Goal: Task Accomplishment & Management: Complete application form

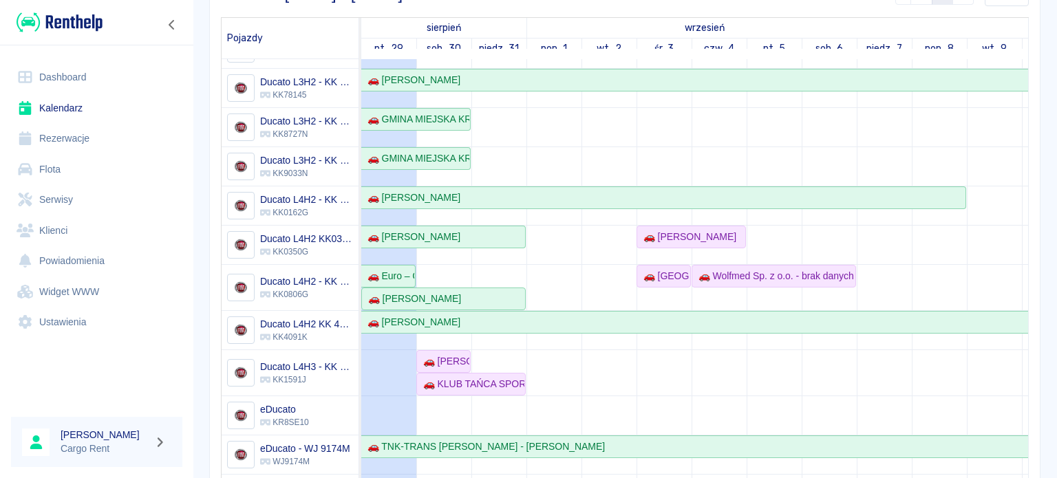
scroll to position [69, 0]
drag, startPoint x: 600, startPoint y: 366, endPoint x: 767, endPoint y: 367, distance: 166.5
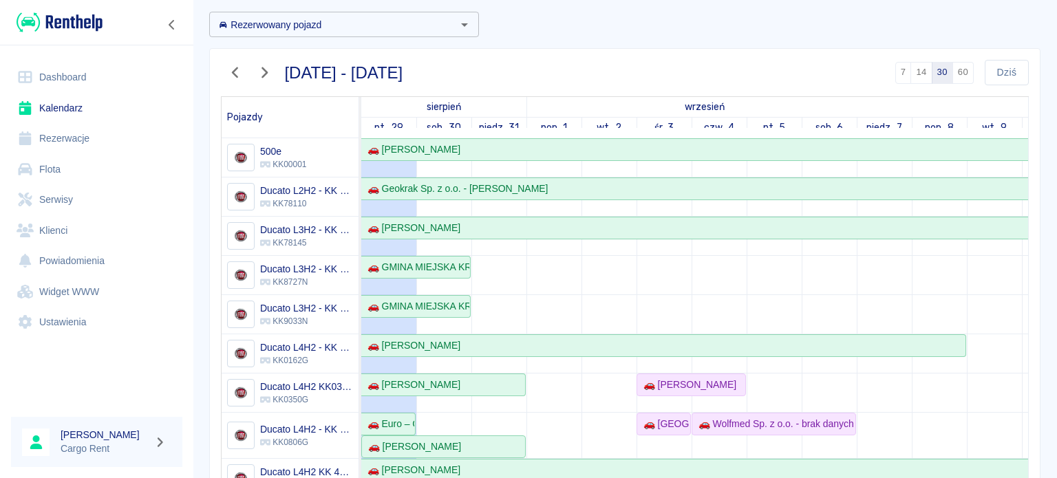
scroll to position [0, 0]
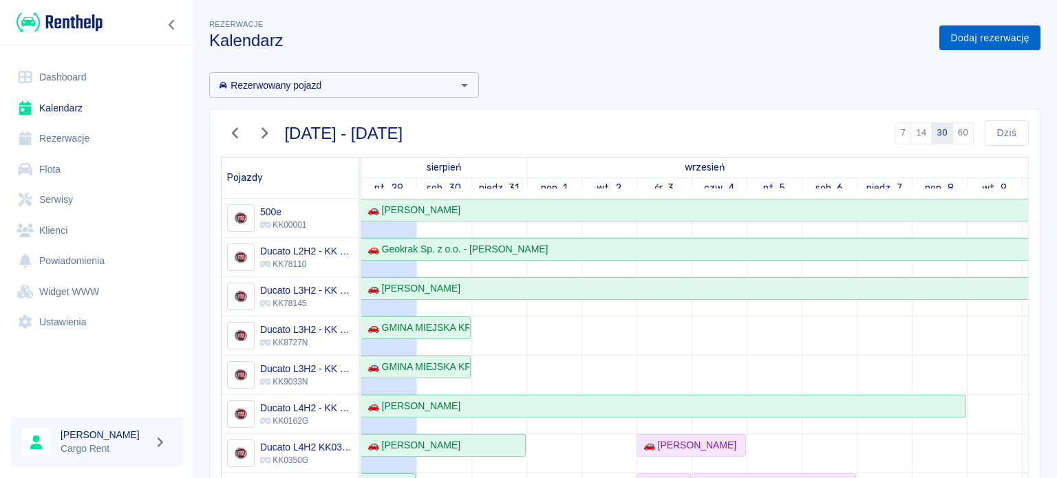
click at [950, 32] on link "Dodaj rezerwację" at bounding box center [989, 37] width 101 height 25
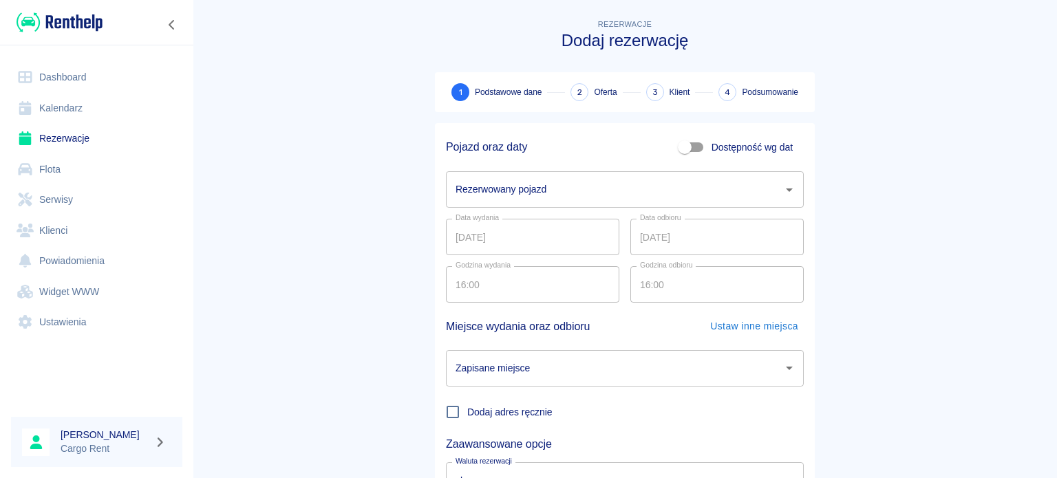
click at [567, 170] on div "Rezerwowany pojazd Rezerwowany pojazd" at bounding box center [619, 183] width 369 height 47
click at [566, 189] on input "Rezerwowany pojazd" at bounding box center [614, 190] width 325 height 24
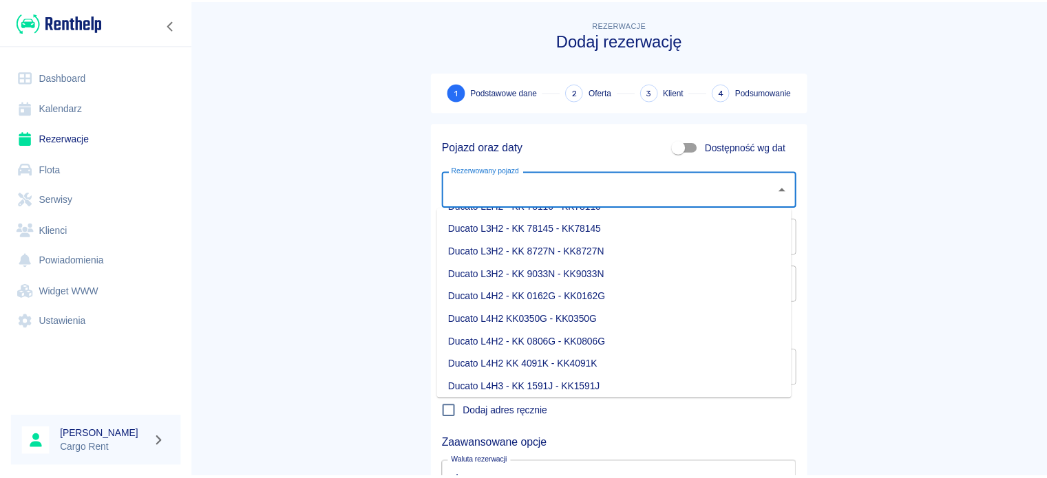
scroll to position [90, 0]
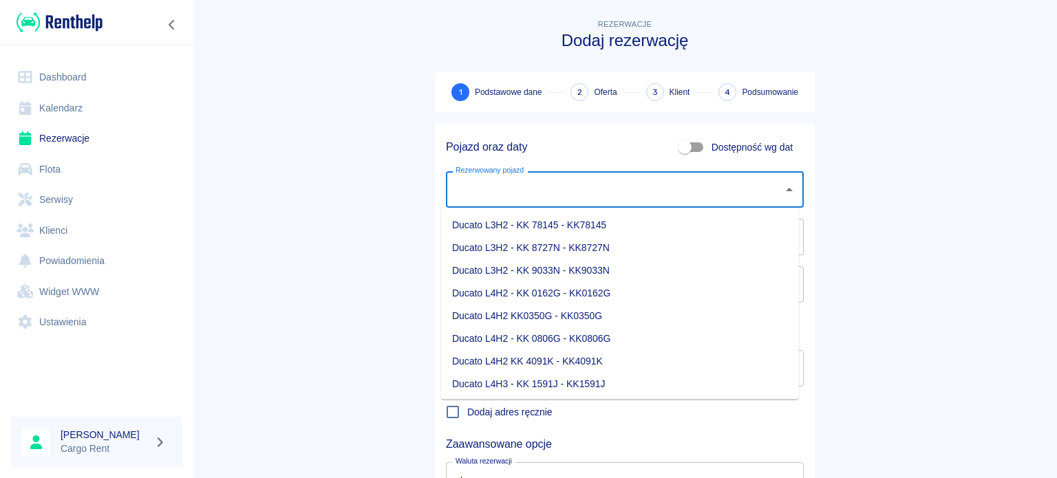
click at [532, 385] on li "Ducato L4H3 - KK 1591J - KK1591J" at bounding box center [620, 384] width 358 height 23
type input "Ducato L4H3 - KK 1591J - KK1591J"
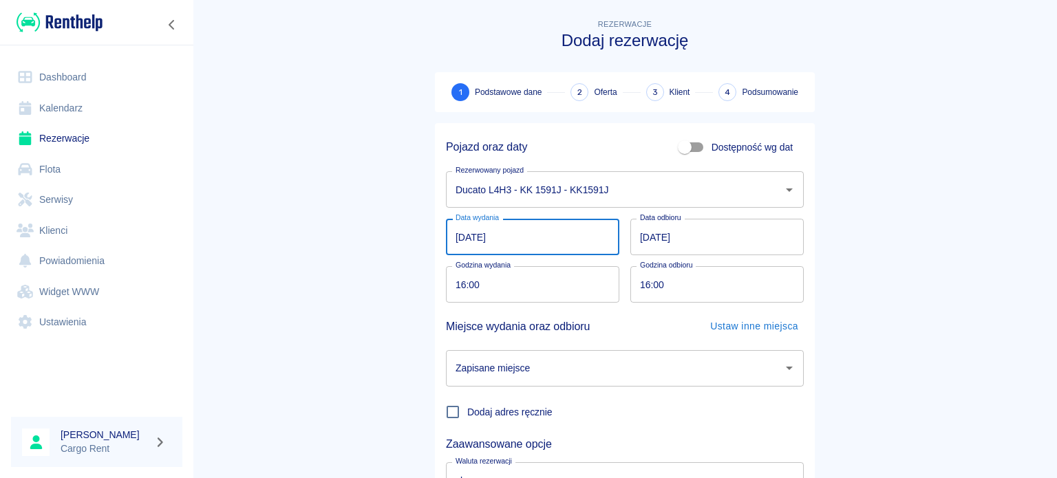
click at [447, 225] on input "[DATE]" at bounding box center [532, 237] width 173 height 36
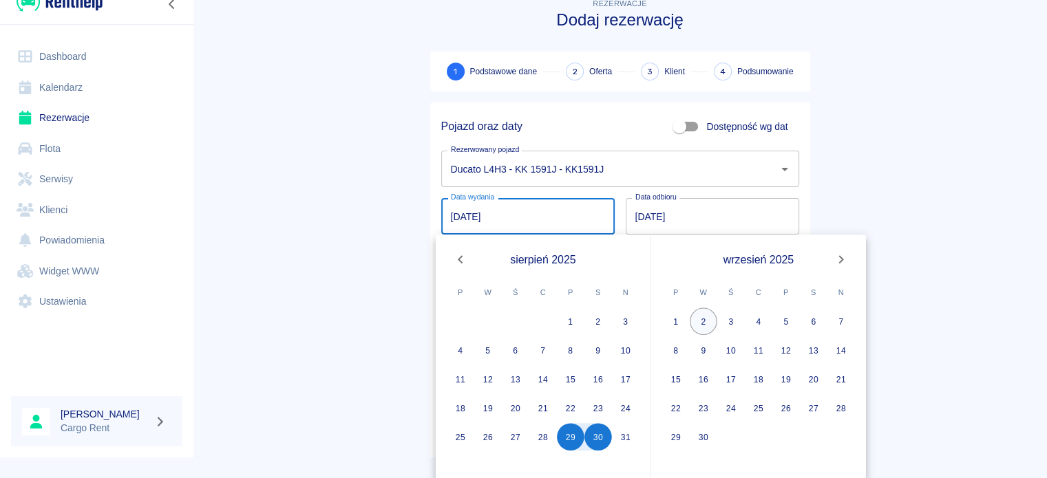
scroll to position [30, 0]
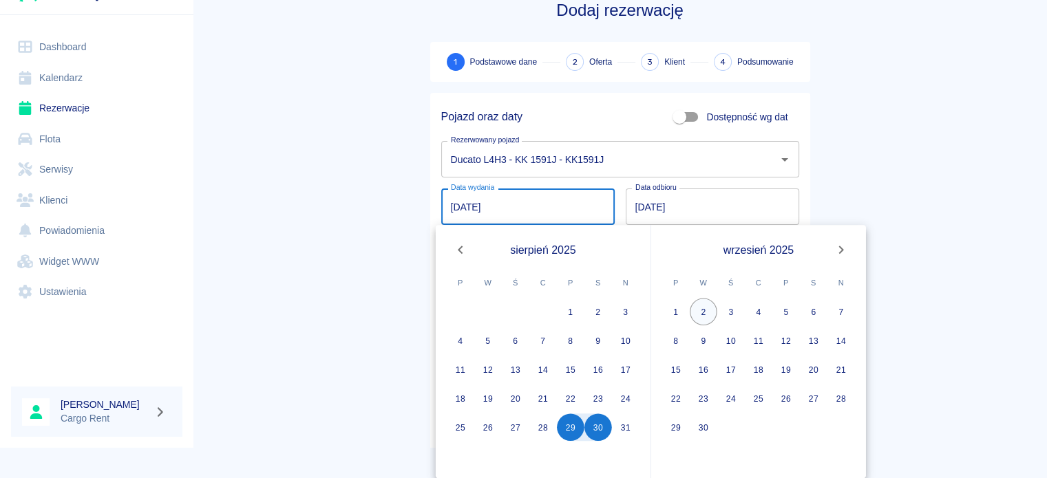
click at [707, 308] on button "2" at bounding box center [703, 312] width 28 height 28
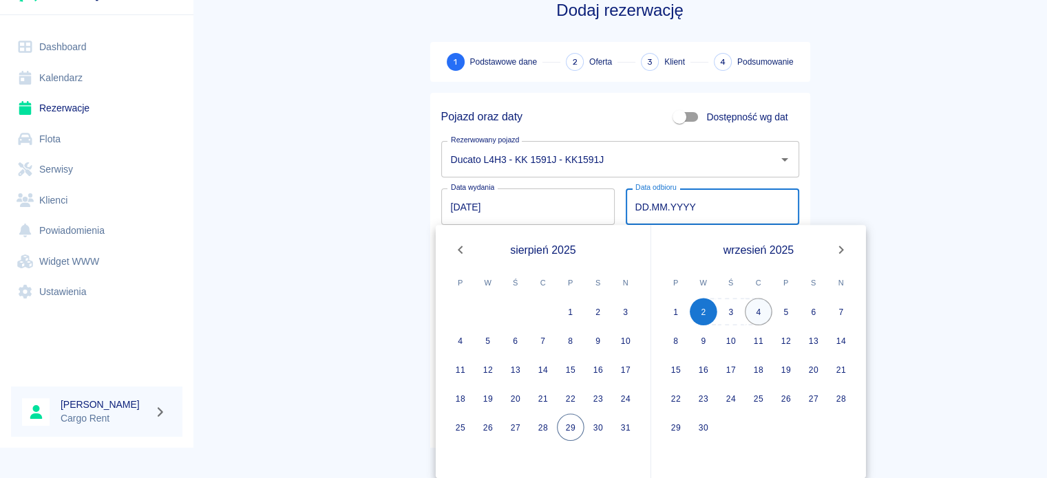
type input "[DATE]"
type input "DD.MM.YYYY"
click at [762, 312] on button "4" at bounding box center [759, 312] width 28 height 28
type input "[DATE]"
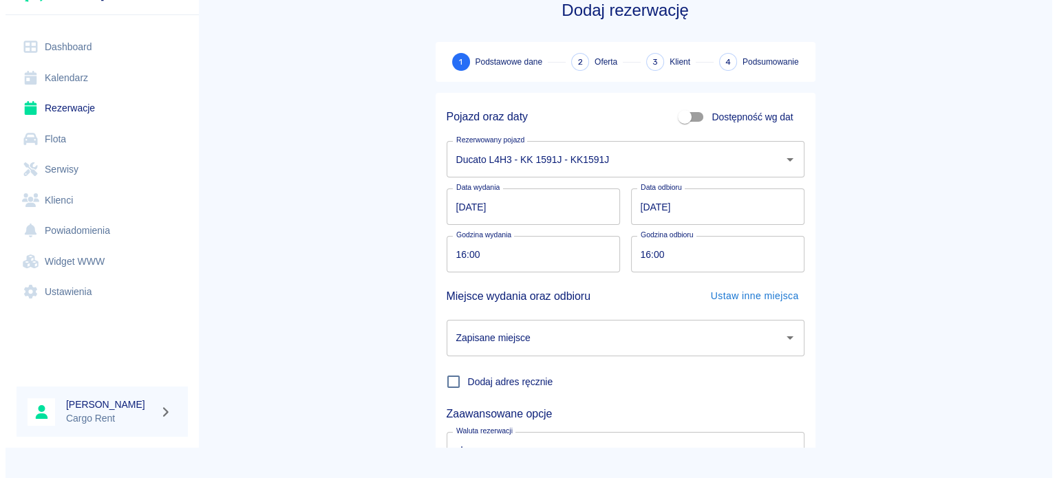
scroll to position [0, 0]
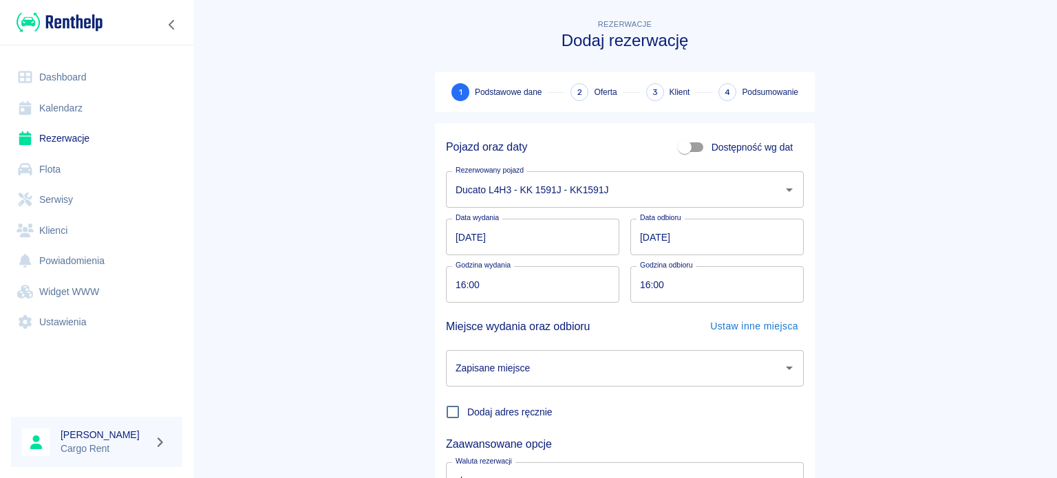
click at [336, 252] on main "Rezerwacje Dodaj rezerwację 1 Podstawowe dane 2 Oferta 3 Klient 4 Podsumowanie …" at bounding box center [625, 287] width 864 height 541
click at [464, 297] on input "16:00" at bounding box center [528, 284] width 164 height 36
click at [451, 288] on input "16:00" at bounding box center [528, 284] width 164 height 36
type input "10:00"
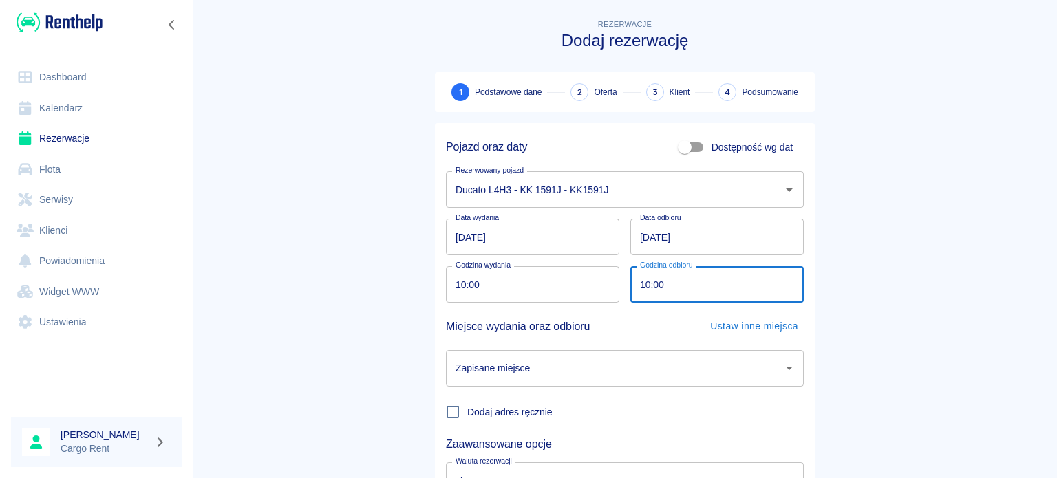
click at [553, 358] on input "Zapisane miejsce" at bounding box center [614, 368] width 325 height 24
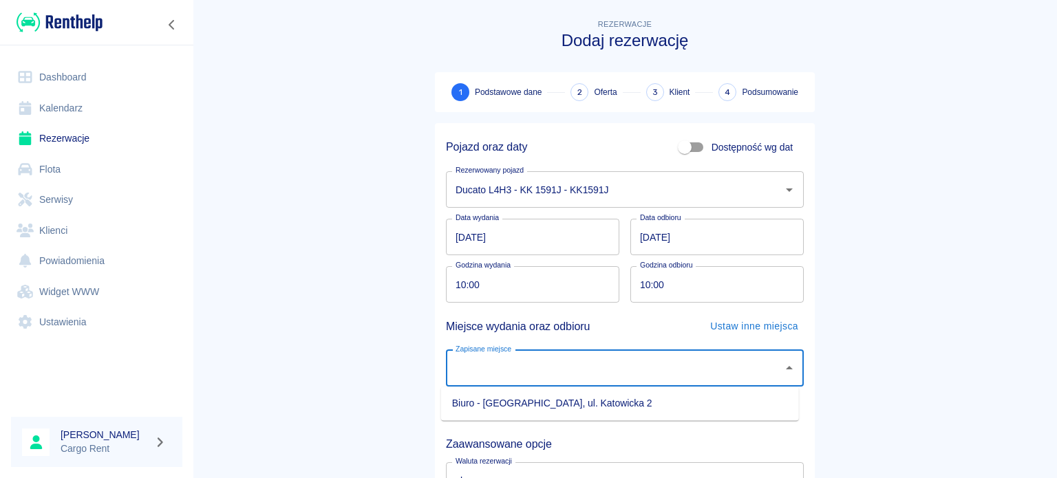
click at [550, 409] on li "Biuro - [GEOGRAPHIC_DATA], ul. Katowicka 2" at bounding box center [620, 403] width 358 height 23
type input "Biuro - [GEOGRAPHIC_DATA], ul. Katowicka 2"
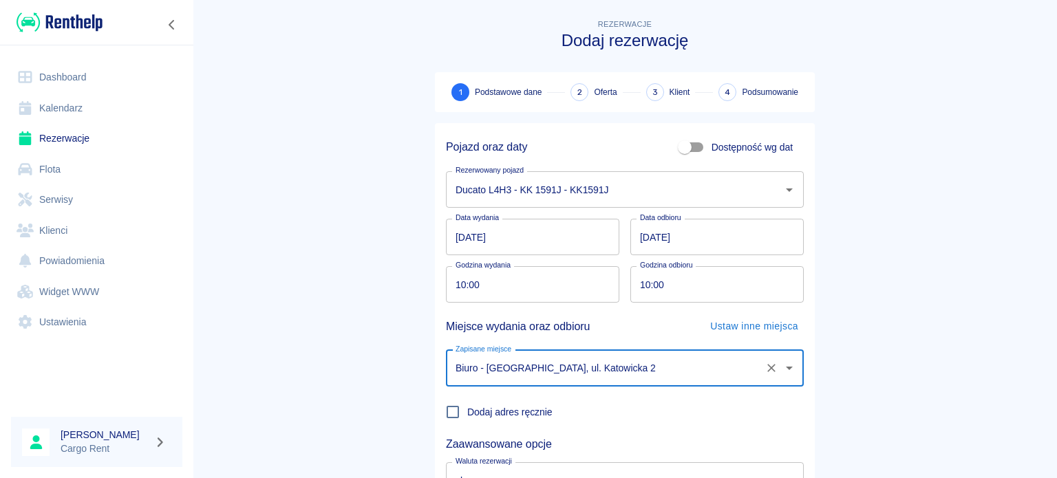
click at [334, 343] on main "Rezerwacje Dodaj rezerwację 1 Podstawowe dane 2 Oferta 3 Klient 4 Podsumowanie …" at bounding box center [625, 287] width 864 height 541
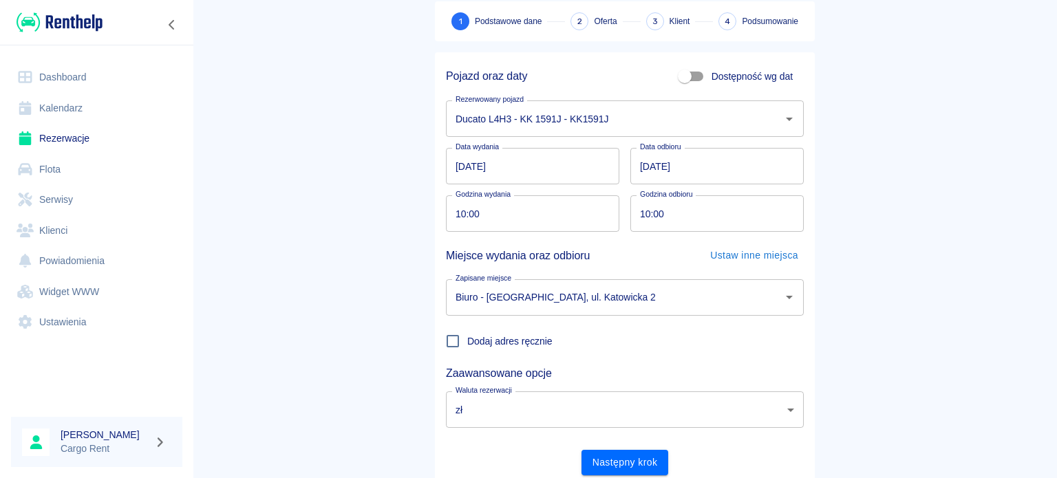
scroll to position [118, 0]
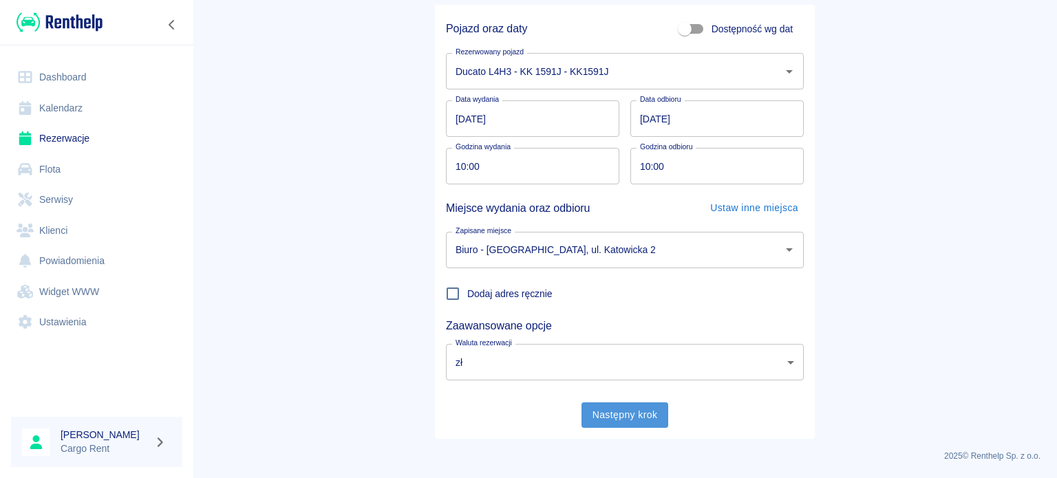
click at [630, 415] on button "Następny krok" at bounding box center [624, 415] width 87 height 25
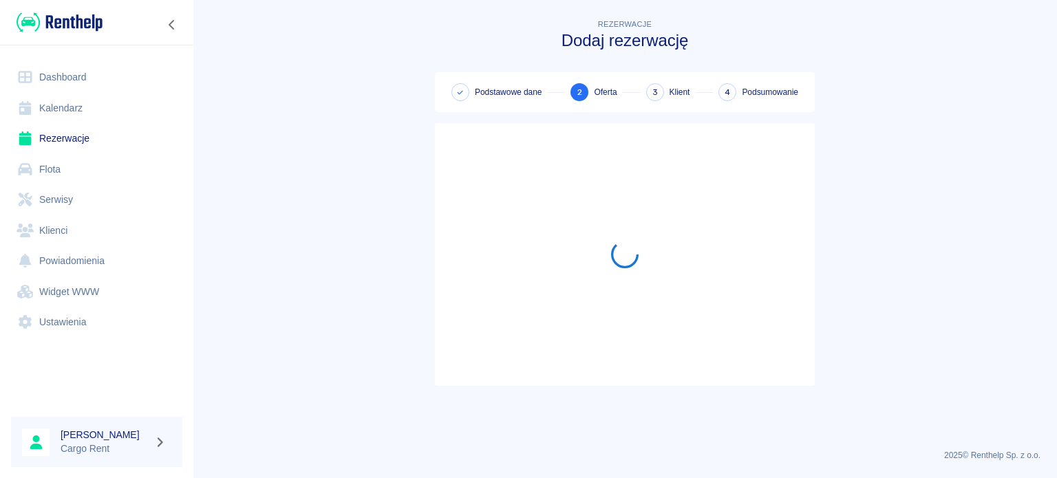
scroll to position [0, 0]
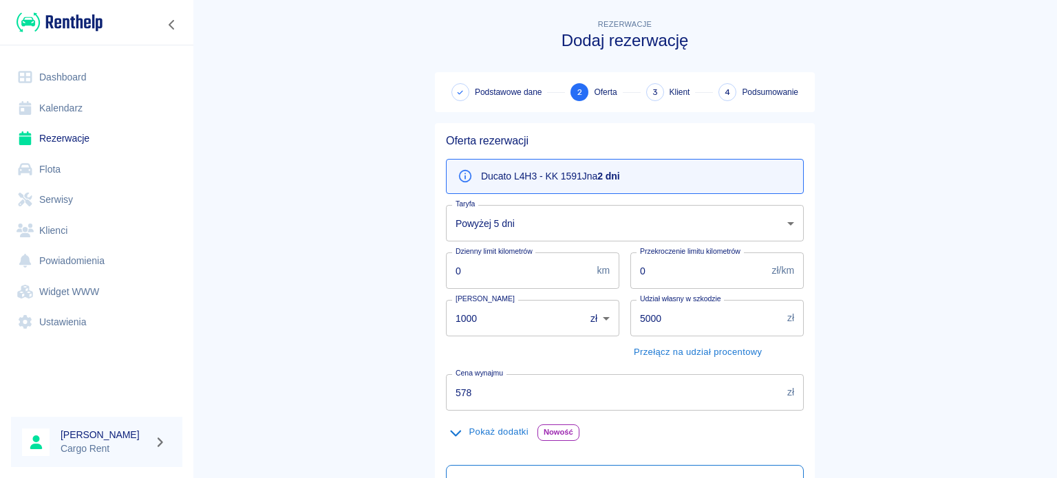
click at [597, 221] on body "Używamy plików Cookies, by zapewnić Ci najlepsze możliwe doświadczenie. Aby dow…" at bounding box center [528, 239] width 1057 height 478
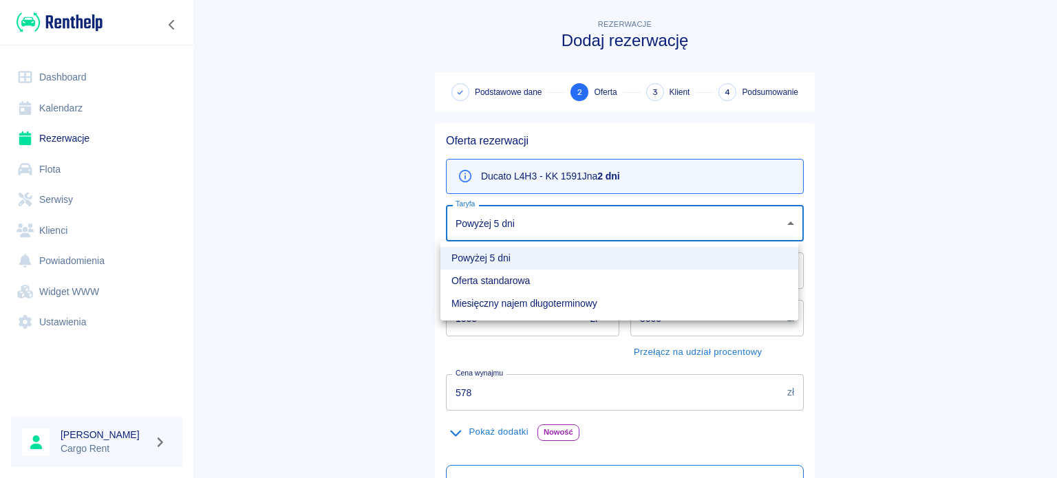
click at [569, 277] on li "Oferta standarowa" at bounding box center [619, 281] width 358 height 23
type input "b8f65f0d-a527-40e2-b6d7-9ee6f30439a2"
type input "638"
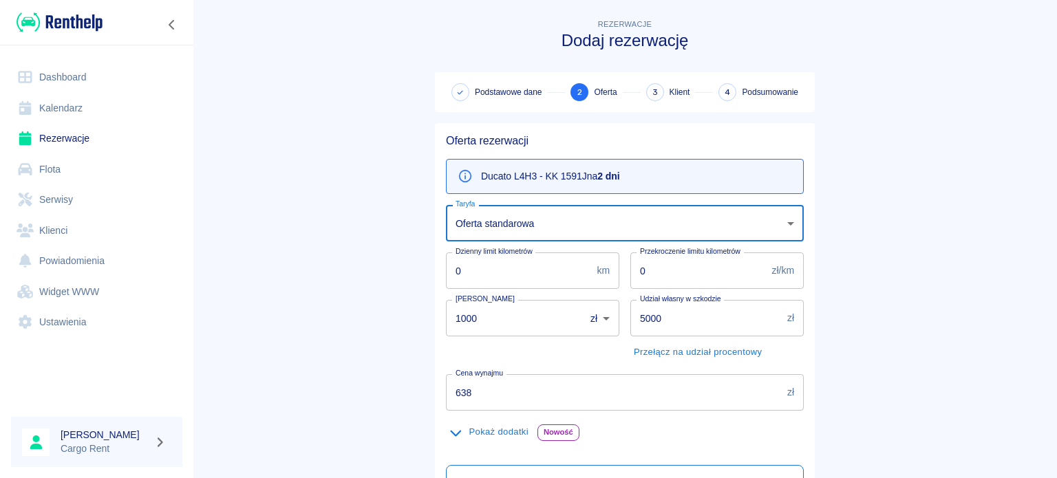
scroll to position [242, 0]
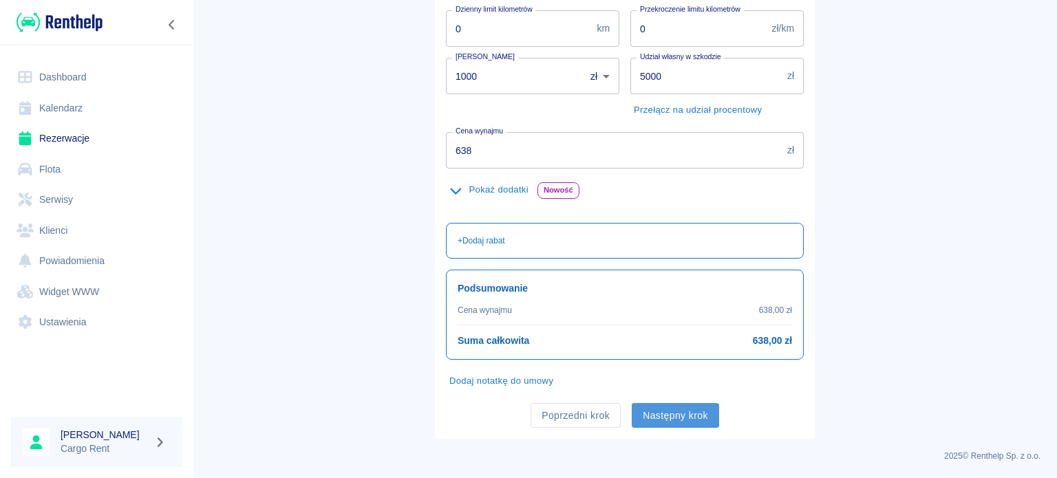
click at [675, 419] on button "Następny krok" at bounding box center [675, 415] width 87 height 25
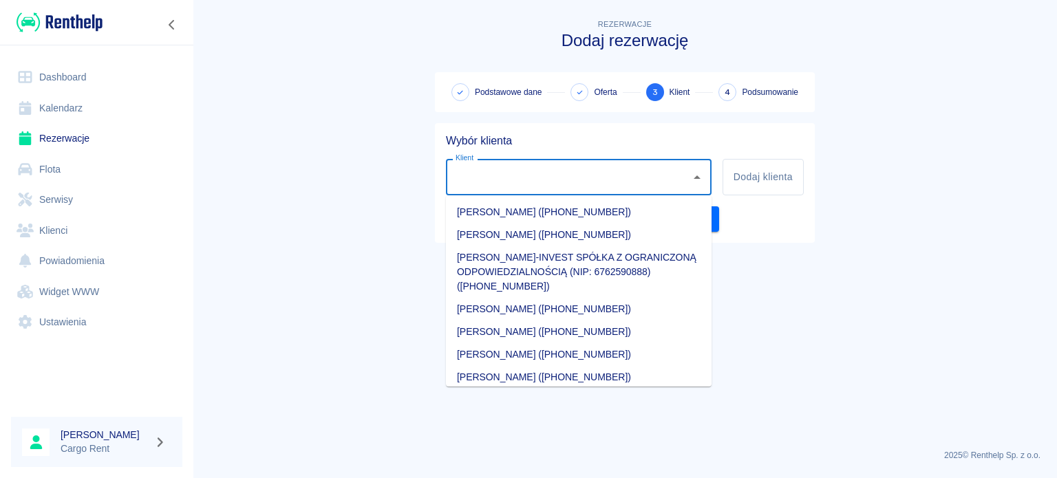
click at [520, 178] on input "Klient" at bounding box center [568, 177] width 233 height 24
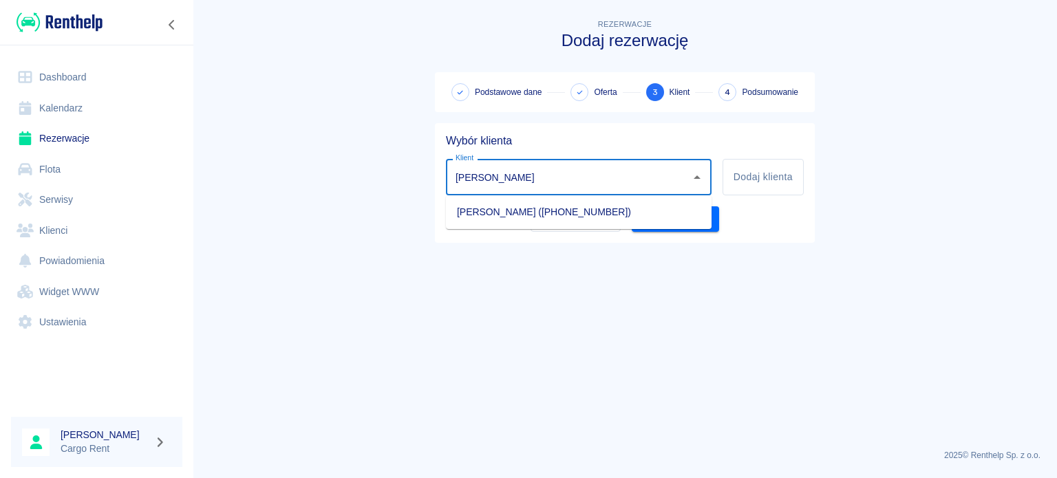
click at [551, 222] on li "[PERSON_NAME] ([PHONE_NUMBER])" at bounding box center [579, 212] width 266 height 23
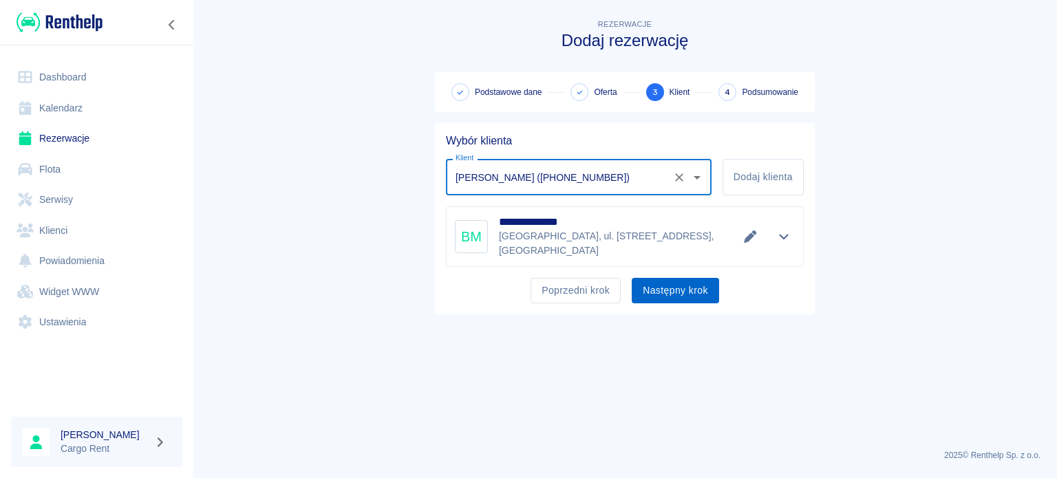
type input "[PERSON_NAME] ([PHONE_NUMBER])"
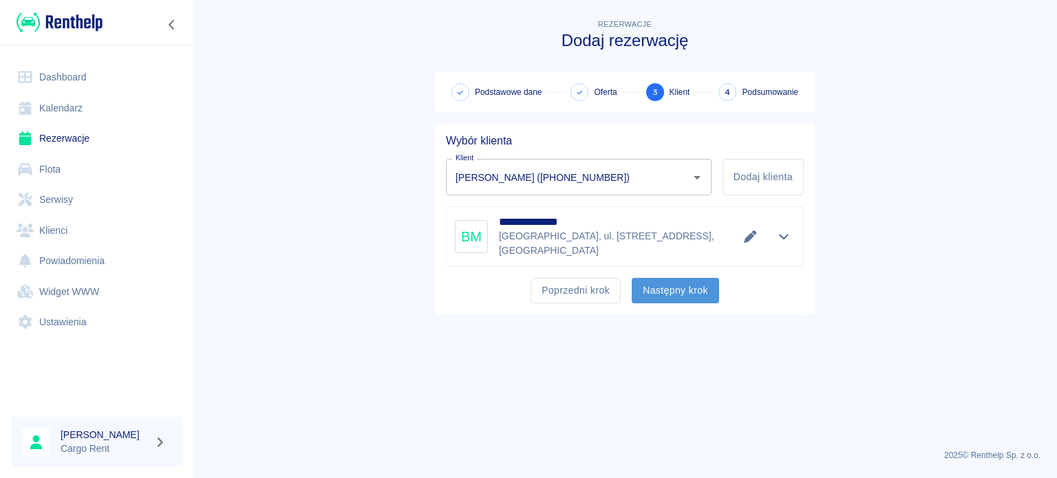
click at [652, 282] on button "Następny krok" at bounding box center [675, 290] width 87 height 25
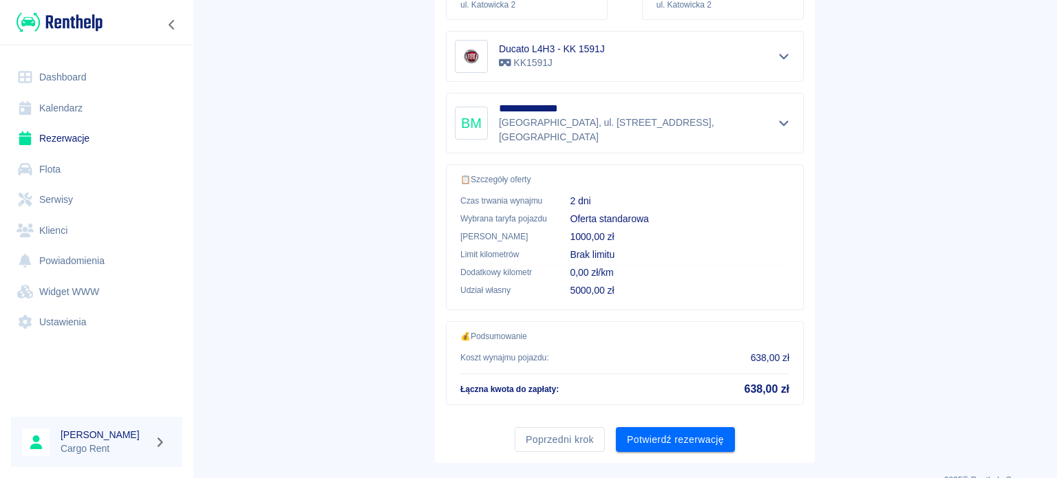
scroll to position [261, 0]
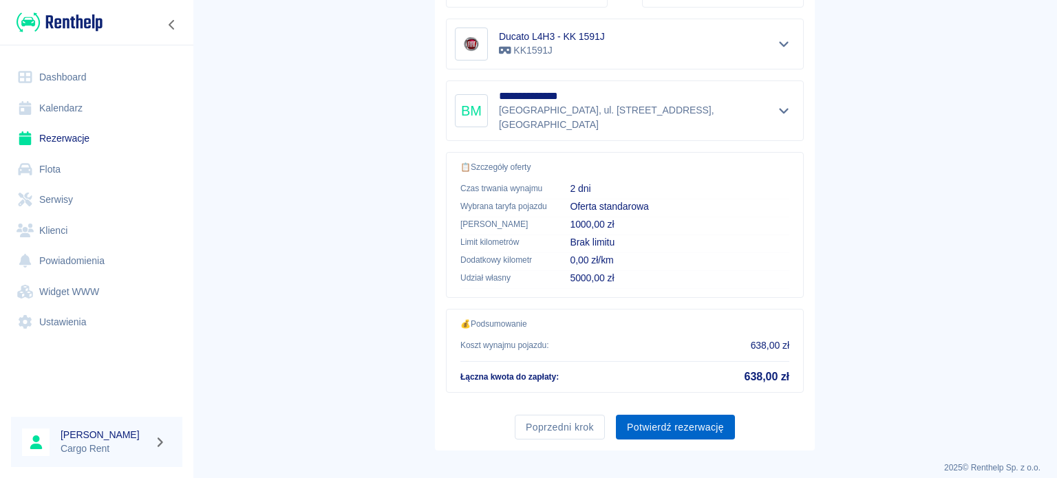
click at [693, 415] on button "Potwierdź rezerwację" at bounding box center [675, 427] width 119 height 25
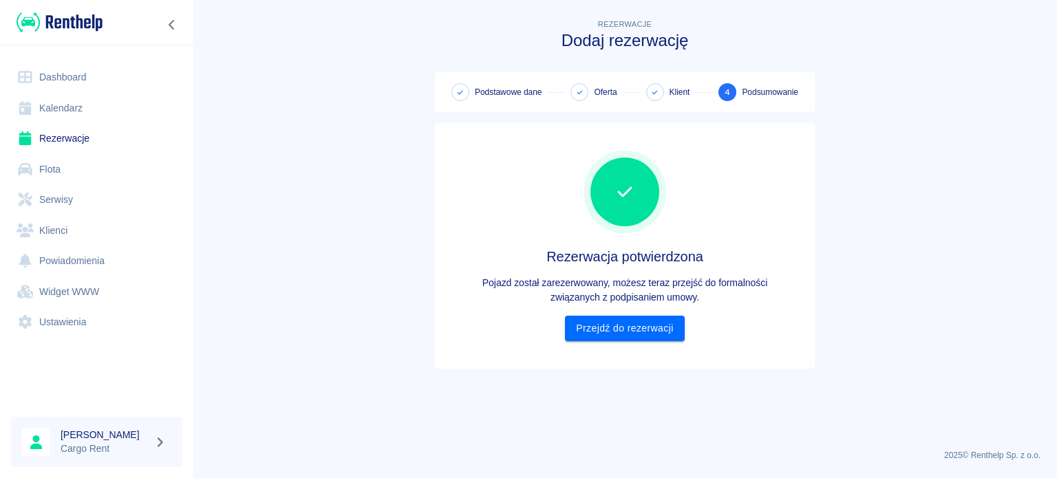
scroll to position [0, 0]
click at [850, 276] on main "Rezerwacje Dodaj rezerwację Podstawowe dane Oferta Klient 4 Podsumowanie Rezerw…" at bounding box center [625, 228] width 864 height 422
click at [606, 340] on link "Przejdź do rezerwacji" at bounding box center [624, 328] width 119 height 25
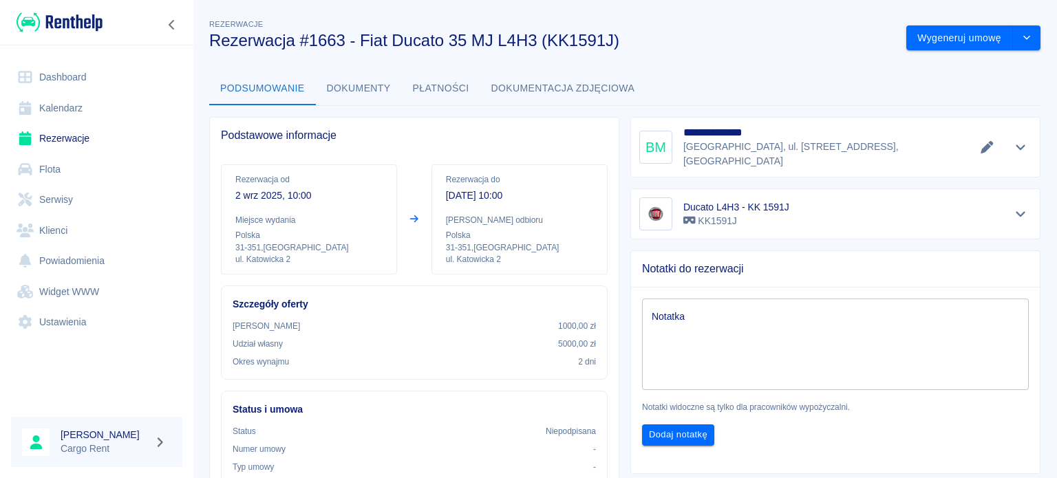
click at [78, 18] on img at bounding box center [60, 22] width 86 height 23
